Goal: Check status: Check status

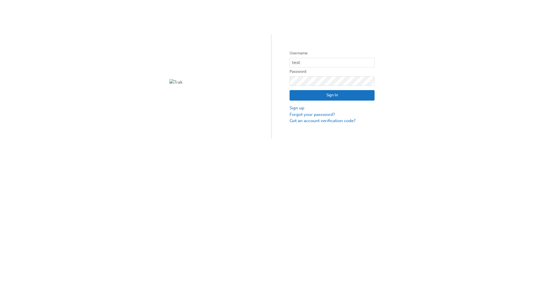
type input "test.e2e.user31"
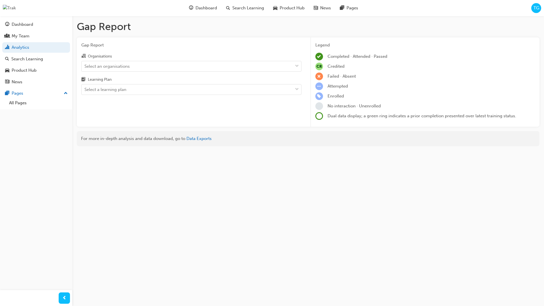
click at [85, 66] on input "Organisations Select an organisations" at bounding box center [84, 65] width 1 height 5
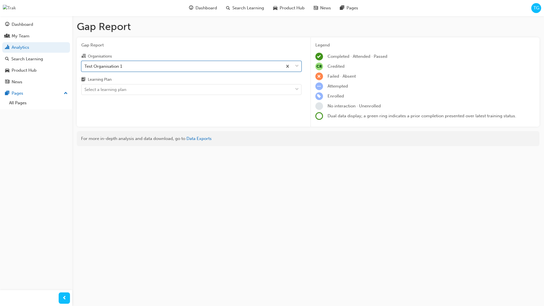
click at [85, 90] on input "Learning Plan Select a learning plan" at bounding box center [84, 89] width 1 height 5
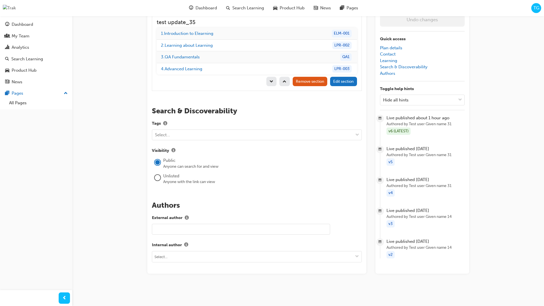
scroll to position [594, 0]
